Goal: Transaction & Acquisition: Purchase product/service

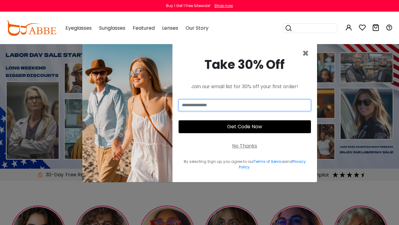
click at [268, 103] on input "email" at bounding box center [245, 105] width 133 height 12
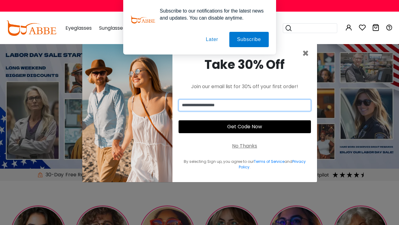
type input "**********"
click at [252, 130] on button "Get Code Now" at bounding box center [245, 126] width 133 height 13
click at [208, 39] on button "Later" at bounding box center [212, 39] width 28 height 15
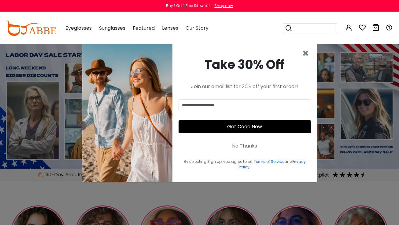
click at [239, 125] on button "Get Code Now" at bounding box center [245, 126] width 133 height 13
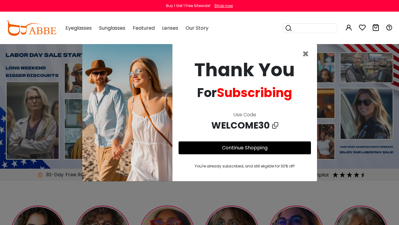
click at [275, 126] on icon at bounding box center [275, 125] width 6 height 9
click at [261, 146] on link "Continue Shopping" at bounding box center [245, 147] width 46 height 7
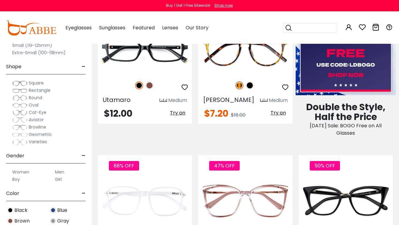
scroll to position [316, 0]
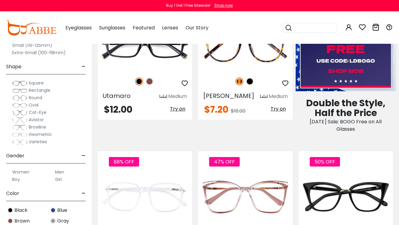
click at [27, 170] on label "Women" at bounding box center [20, 172] width 17 height 7
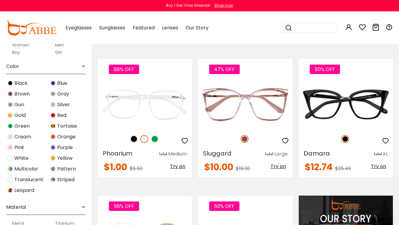
scroll to position [141, 0]
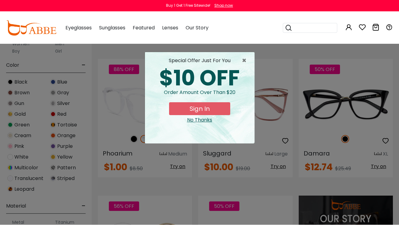
scroll to position [408, 0]
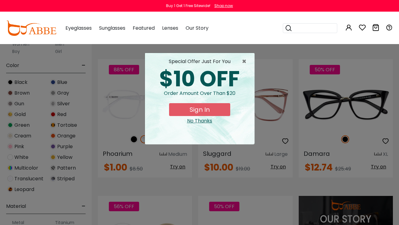
click at [207, 112] on button "Sign In" at bounding box center [199, 109] width 61 height 13
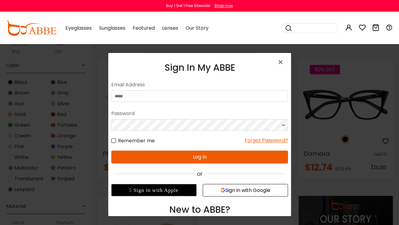
click at [234, 194] on button "Sign in with Google" at bounding box center [245, 190] width 85 height 13
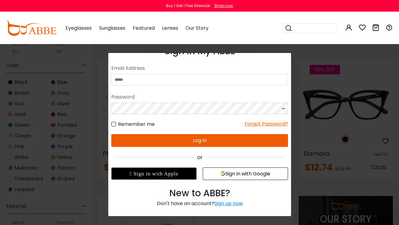
scroll to position [17, 0]
click at [224, 204] on div "Sign up now" at bounding box center [228, 203] width 28 height 7
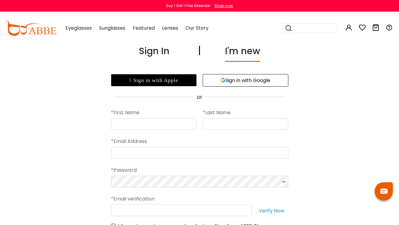
click at [221, 81] on icon "button" at bounding box center [223, 80] width 5 height 5
click at [242, 79] on button "Sign in with Google" at bounding box center [246, 80] width 86 height 13
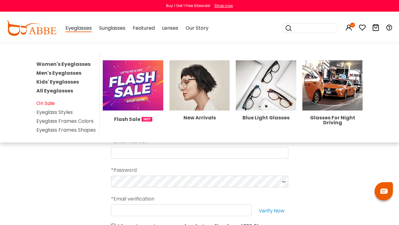
click at [46, 102] on link "On Sale" at bounding box center [45, 103] width 18 height 7
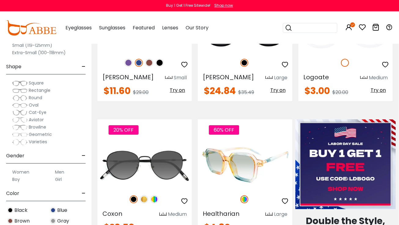
scroll to position [243, 0]
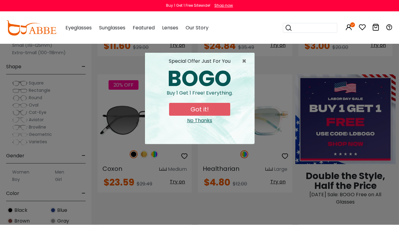
click at [207, 111] on button "Got it!" at bounding box center [199, 109] width 61 height 13
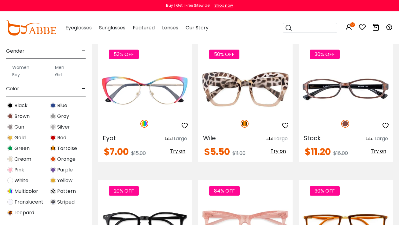
scroll to position [60, 0]
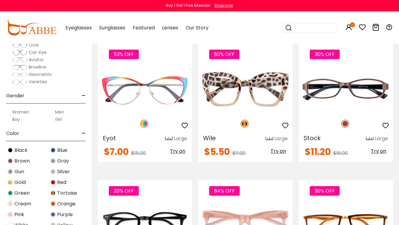
click at [22, 113] on label "Women" at bounding box center [20, 112] width 17 height 7
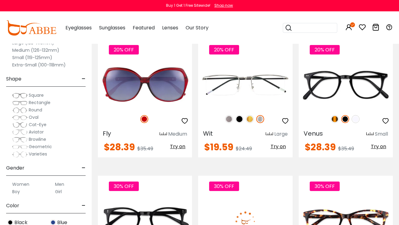
scroll to position [1696, 0]
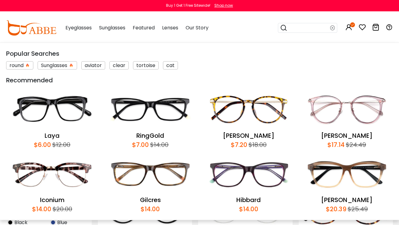
click at [300, 30] on input "search" at bounding box center [309, 28] width 43 height 9
type input "****"
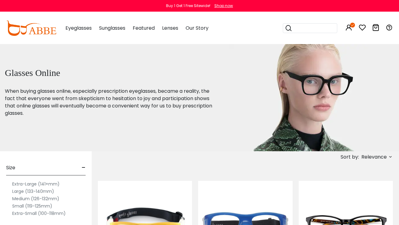
click at [316, 26] on input "search" at bounding box center [314, 28] width 43 height 9
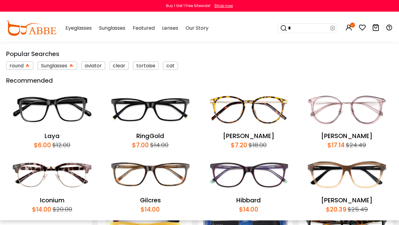
type input "**"
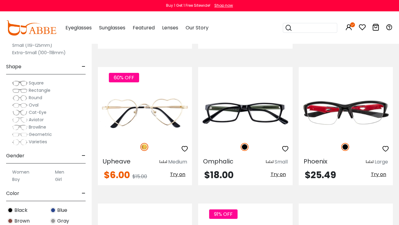
scroll to position [684, 0]
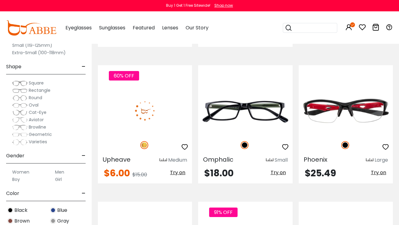
click at [167, 120] on img at bounding box center [145, 111] width 94 height 47
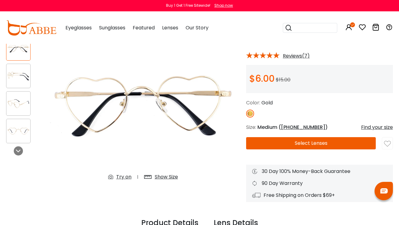
scroll to position [46, 0]
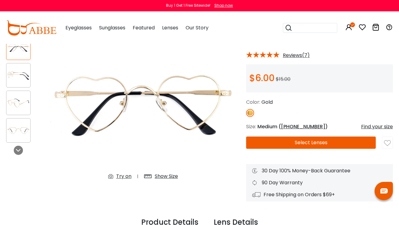
click at [369, 127] on div "Find your size" at bounding box center [378, 126] width 32 height 7
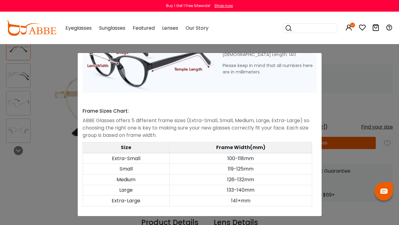
scroll to position [298, 0]
click at [334, 120] on div "Size Guide × A Skill For Finding Suitable Glasses Size: Use a Credit Card Place…" at bounding box center [199, 112] width 399 height 225
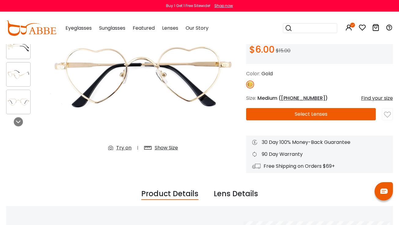
scroll to position [73, 0]
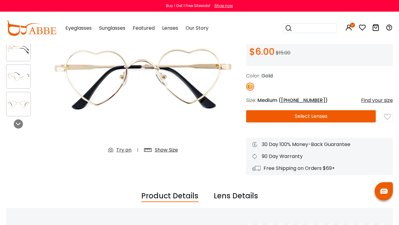
click at [345, 118] on button "Select Lenses" at bounding box center [311, 116] width 130 height 12
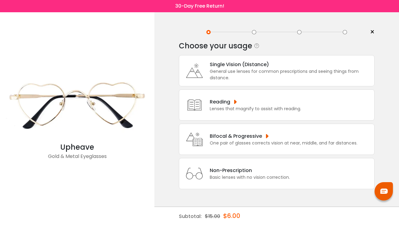
click at [249, 146] on div "One pair of glasses corrects vision at near, middle, and far distances." at bounding box center [284, 143] width 148 height 6
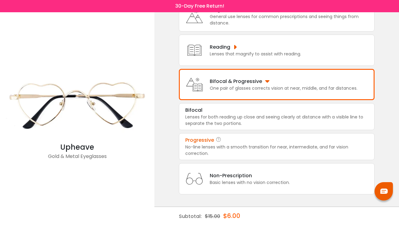
scroll to position [63, 0]
click at [234, 144] on div "No-line lenses with a smooth transition for near, intermediate, and far vision …" at bounding box center [277, 150] width 183 height 13
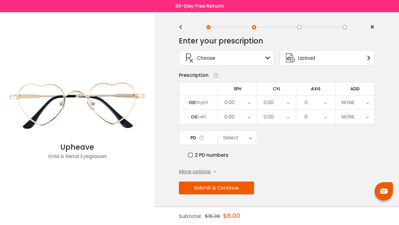
scroll to position [7, 0]
click at [298, 58] on span "Upload" at bounding box center [306, 58] width 17 height 8
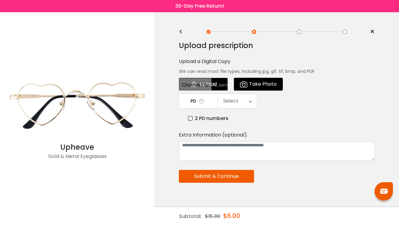
scroll to position [0, 0]
click at [210, 83] on input "file" at bounding box center [203, 84] width 49 height 13
type input "**********"
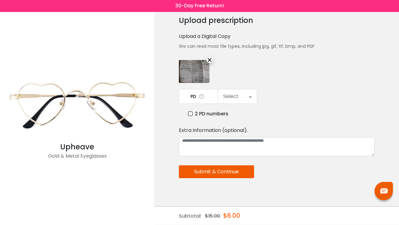
scroll to position [34, 0]
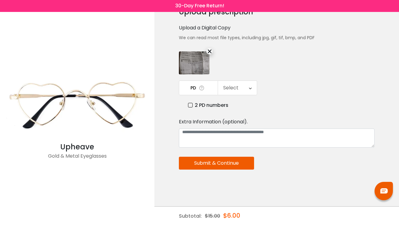
click at [234, 89] on div "Select" at bounding box center [230, 88] width 15 height 12
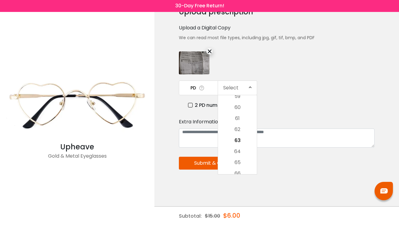
click at [259, 76] on div "Upload prescription Upload a Digital Copy We can read most file types, includin…" at bounding box center [277, 114] width 196 height 222
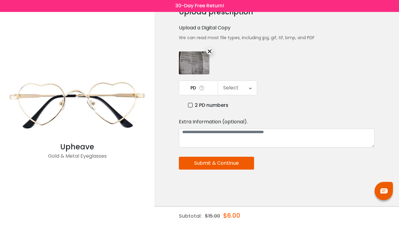
click at [247, 86] on div "Select" at bounding box center [237, 88] width 39 height 14
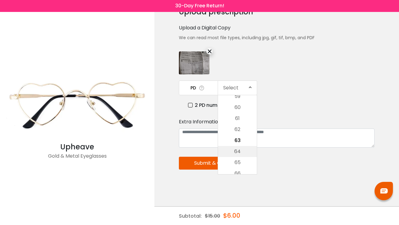
click at [236, 148] on li "64" at bounding box center [237, 151] width 39 height 11
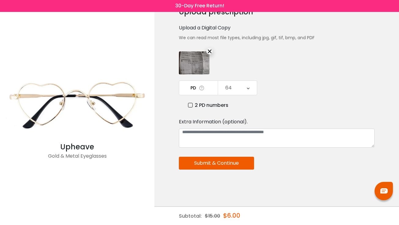
click at [229, 166] on button "Submit & Continue" at bounding box center [216, 163] width 75 height 13
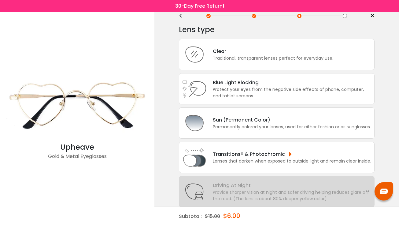
scroll to position [5, 0]
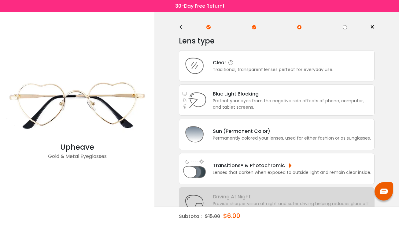
click at [273, 73] on div "Traditional, transparent lenses perfect for everyday use." at bounding box center [273, 69] width 121 height 6
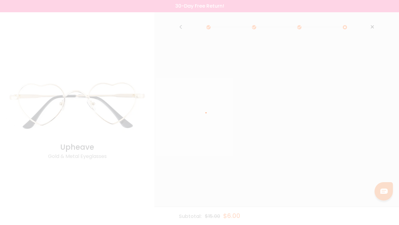
scroll to position [0, 0]
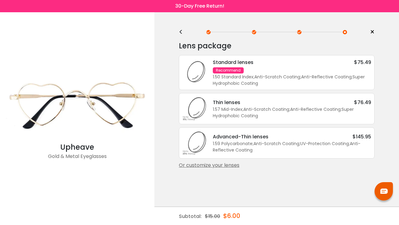
click at [274, 77] on div "1.50 Standard Index ; Anti-Scratch Coating ; Anti-Reflective Coating ; Super Hy…" at bounding box center [292, 80] width 159 height 13
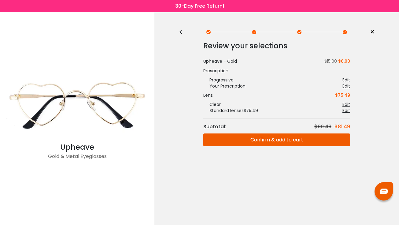
click at [273, 139] on button "Confirm & add to cart" at bounding box center [277, 139] width 147 height 13
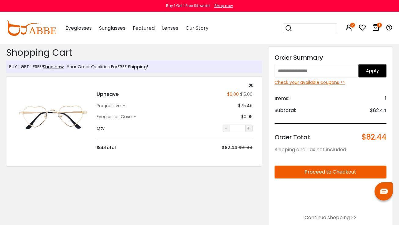
click at [320, 70] on input "text" at bounding box center [317, 70] width 84 height 13
type input "*"
type input "*********"
click at [377, 70] on button "Apply" at bounding box center [373, 70] width 28 height 13
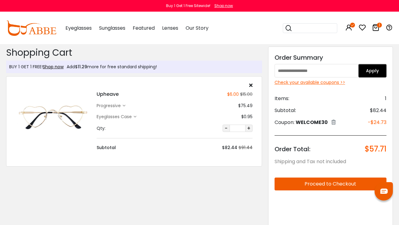
click at [330, 85] on div "Check your available coupons >>" at bounding box center [331, 82] width 112 height 6
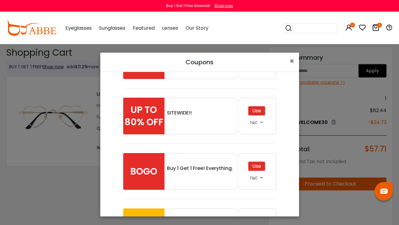
scroll to position [41, 0]
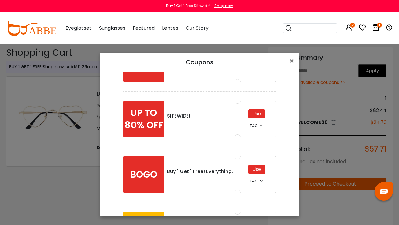
click at [257, 111] on div "Use" at bounding box center [257, 113] width 17 height 9
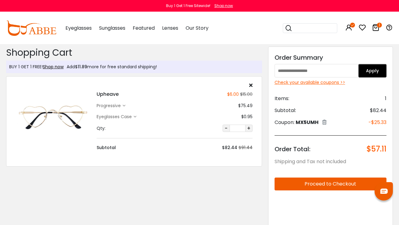
scroll to position [0, 1]
click at [326, 124] on icon at bounding box center [324, 122] width 4 height 5
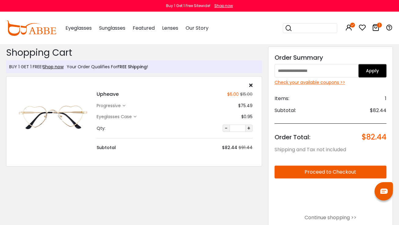
click at [317, 72] on input "text" at bounding box center [317, 70] width 84 height 13
type input "*********"
click at [370, 74] on button "Apply" at bounding box center [373, 70] width 28 height 13
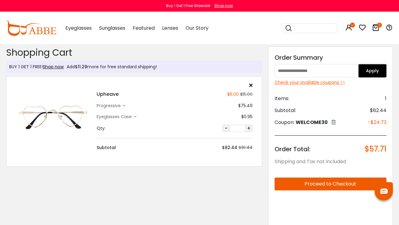
click at [301, 187] on button "Proceed to Checkout" at bounding box center [331, 184] width 112 height 13
